Goal: Check status: Check status

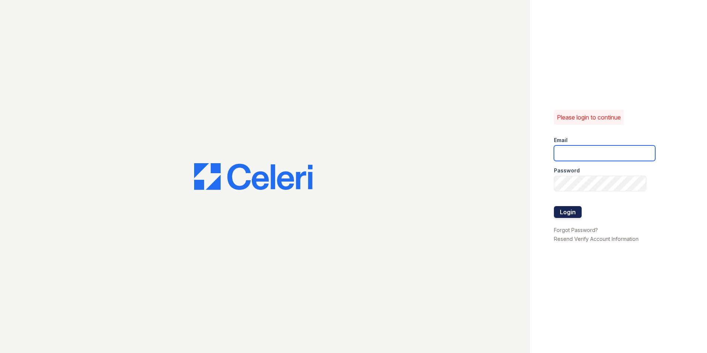
type input "destanysanchez@spmlv.com"
click at [565, 216] on button "Login" at bounding box center [568, 212] width 28 height 12
click at [558, 204] on div at bounding box center [604, 198] width 101 height 15
click at [570, 208] on button "Login" at bounding box center [568, 212] width 28 height 12
drag, startPoint x: 574, startPoint y: 215, endPoint x: 566, endPoint y: 216, distance: 7.5
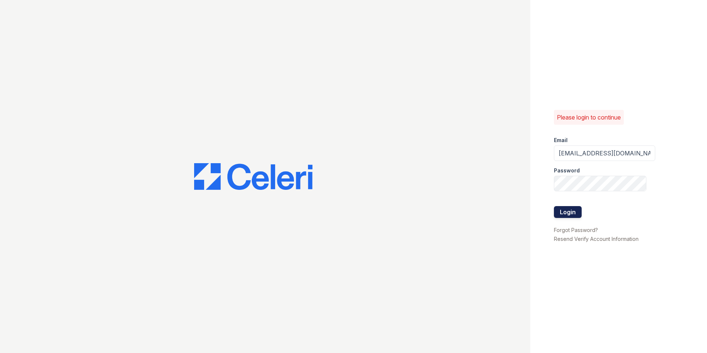
click at [573, 215] on button "Login" at bounding box center [568, 212] width 28 height 12
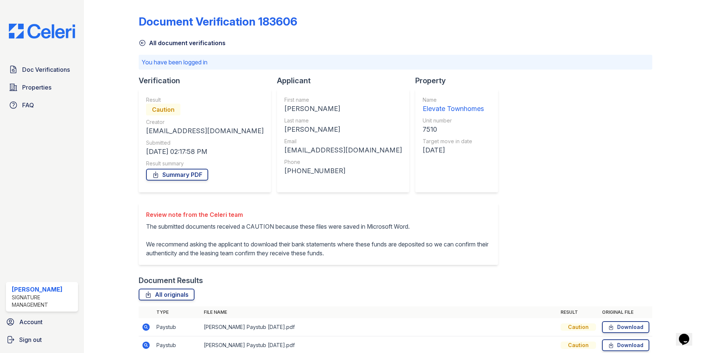
click at [146, 42] on icon at bounding box center [142, 42] width 7 height 7
